Goal: Information Seeking & Learning: Understand process/instructions

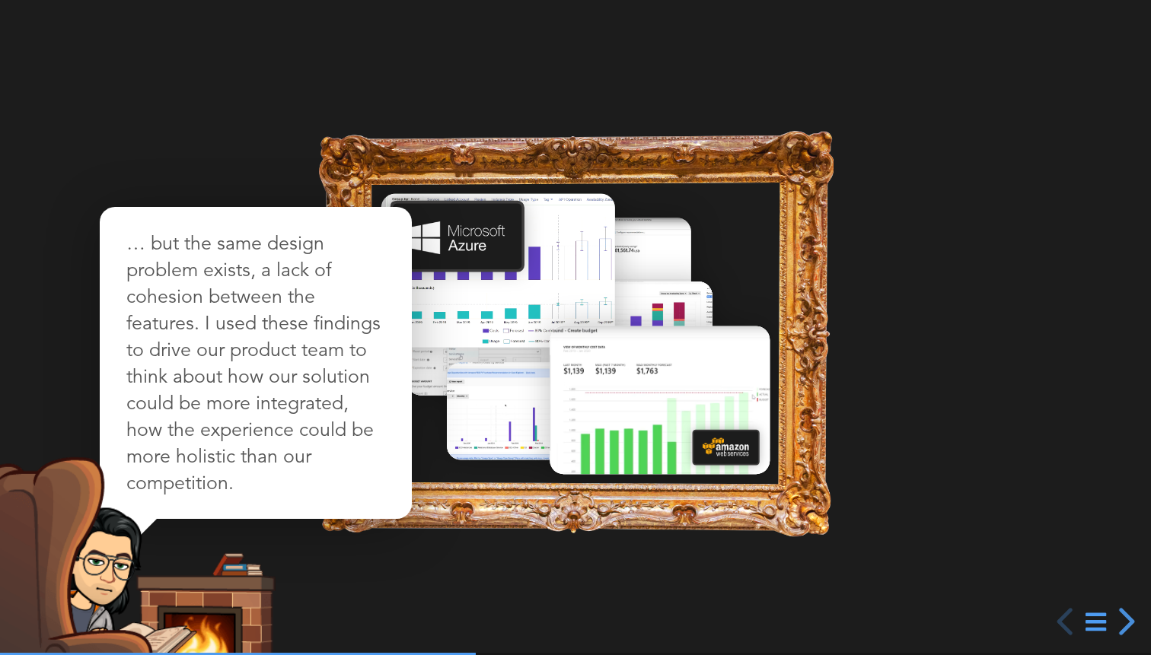
click at [0, 654] on span at bounding box center [238, 654] width 476 height 2
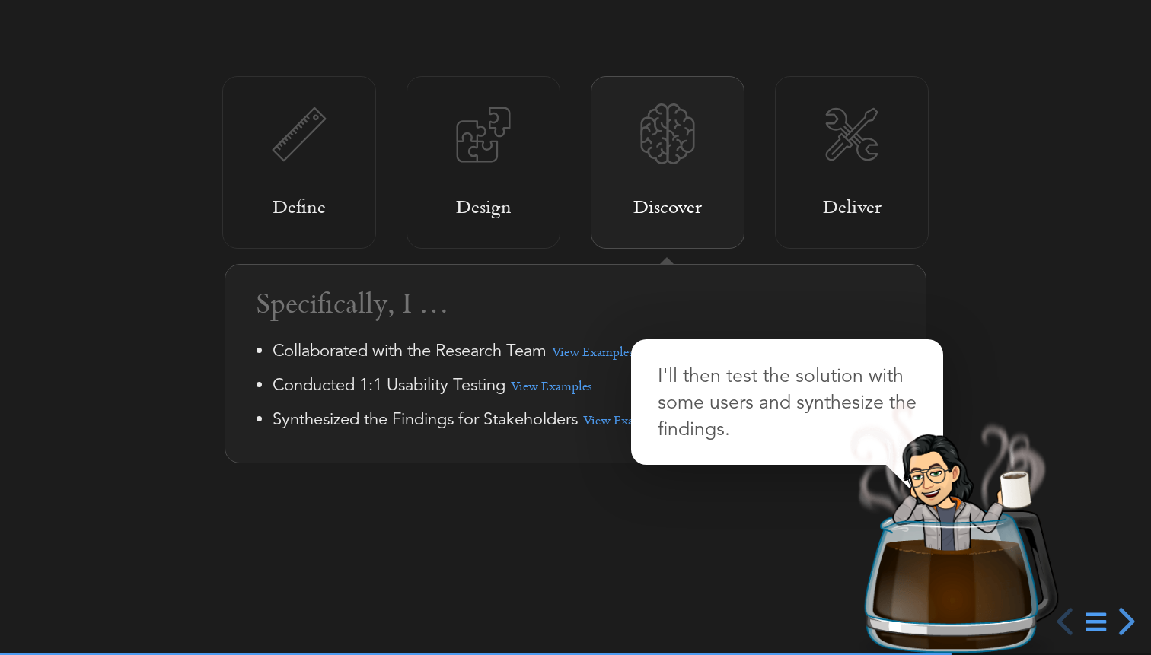
click at [599, 350] on link "View Examples" at bounding box center [592, 351] width 81 height 30
click at [540, 384] on link "View Examples" at bounding box center [551, 386] width 81 height 30
